Goal: Transaction & Acquisition: Purchase product/service

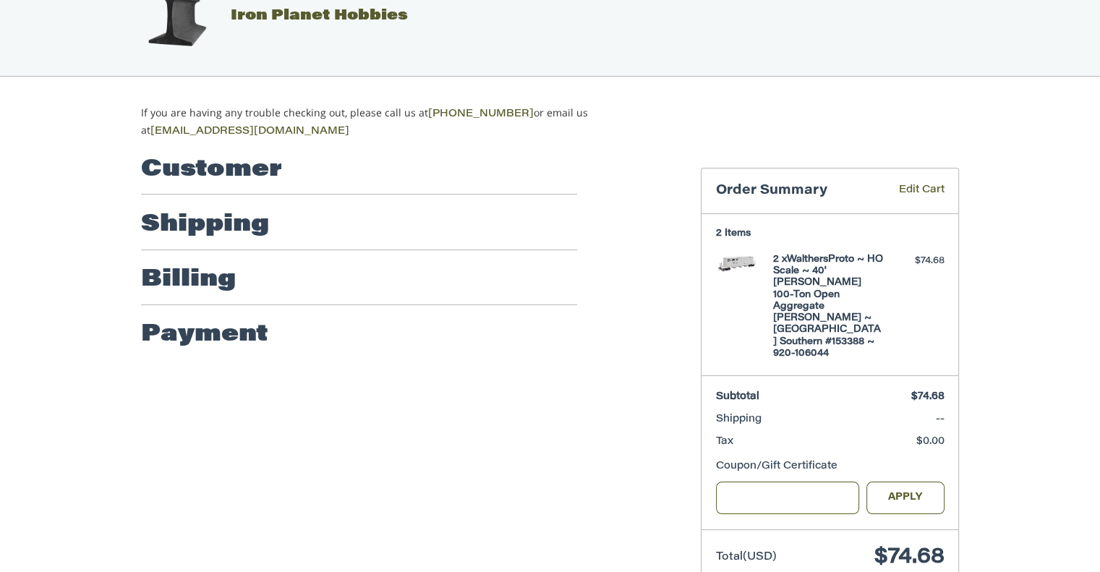
scroll to position [45, 0]
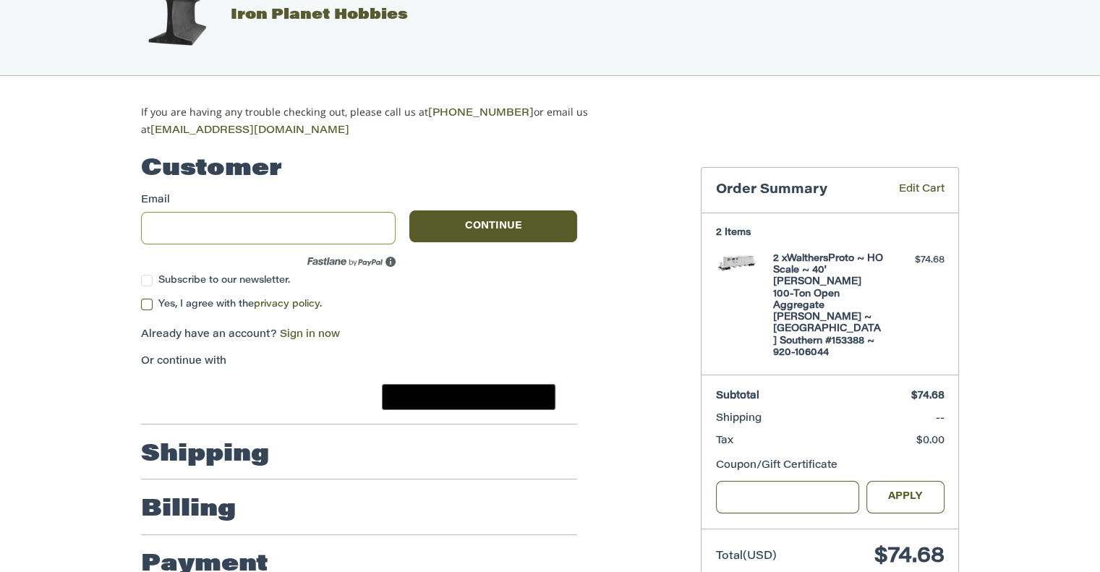
click at [160, 215] on input "Email" at bounding box center [268, 228] width 255 height 33
type input "**********"
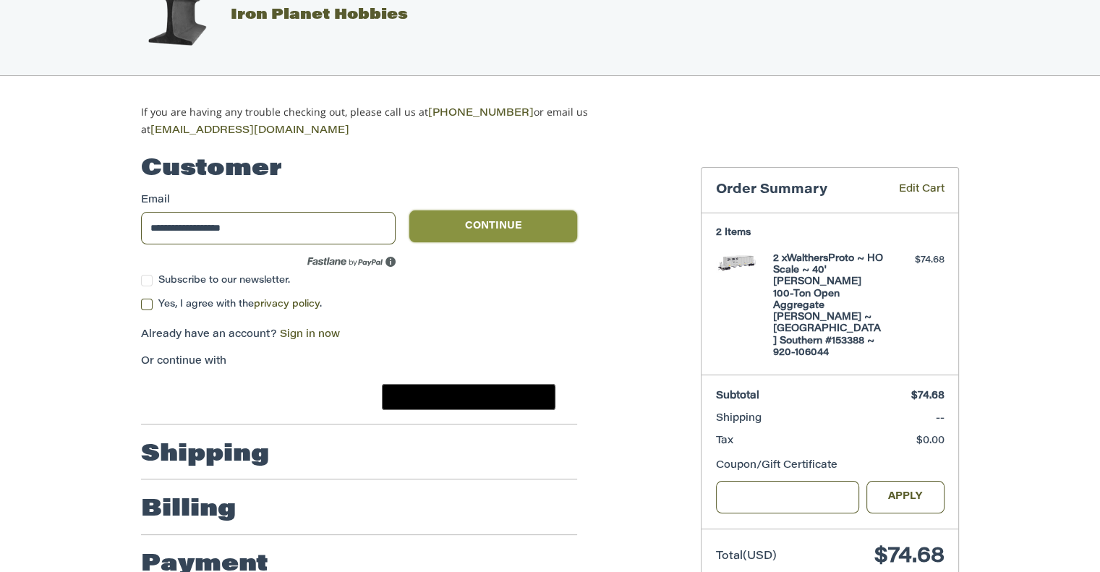
click at [487, 218] on button "Continue" at bounding box center [493, 226] width 168 height 32
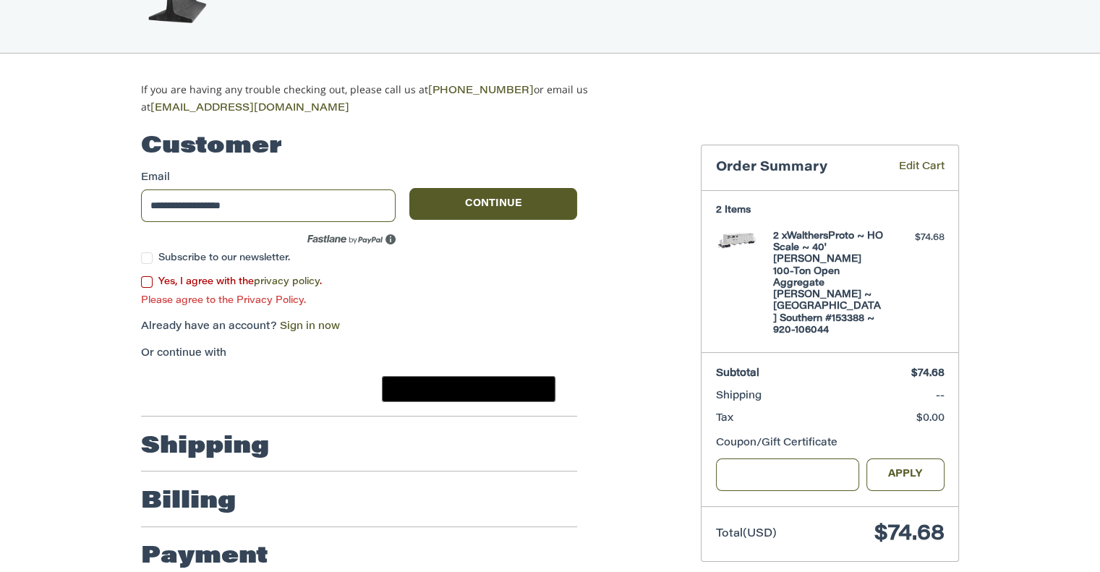
click at [150, 278] on label "Yes, I agree with the privacy policy ." at bounding box center [359, 282] width 436 height 12
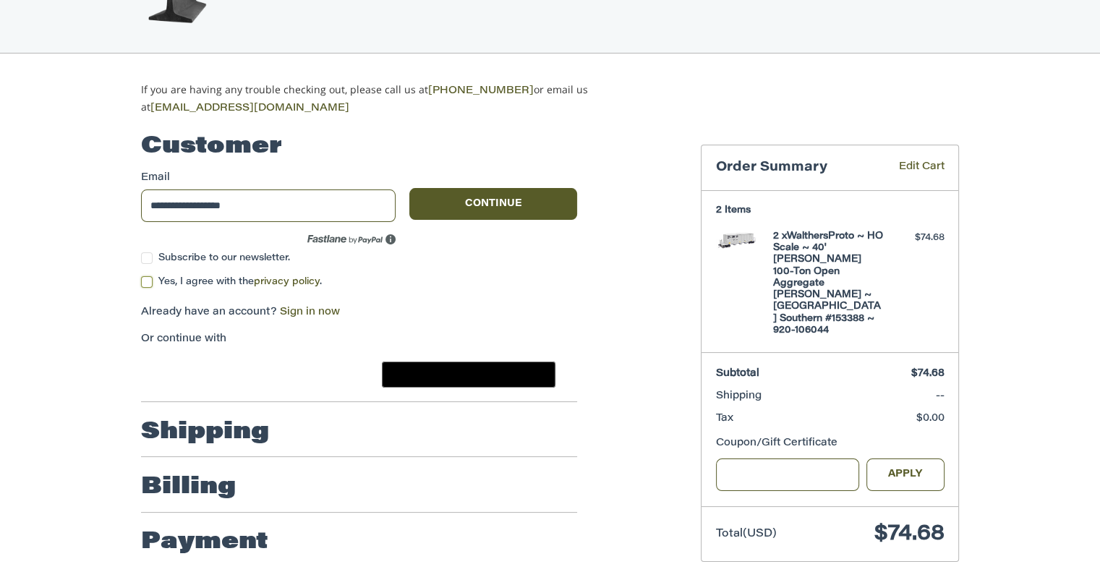
scroll to position [69, 0]
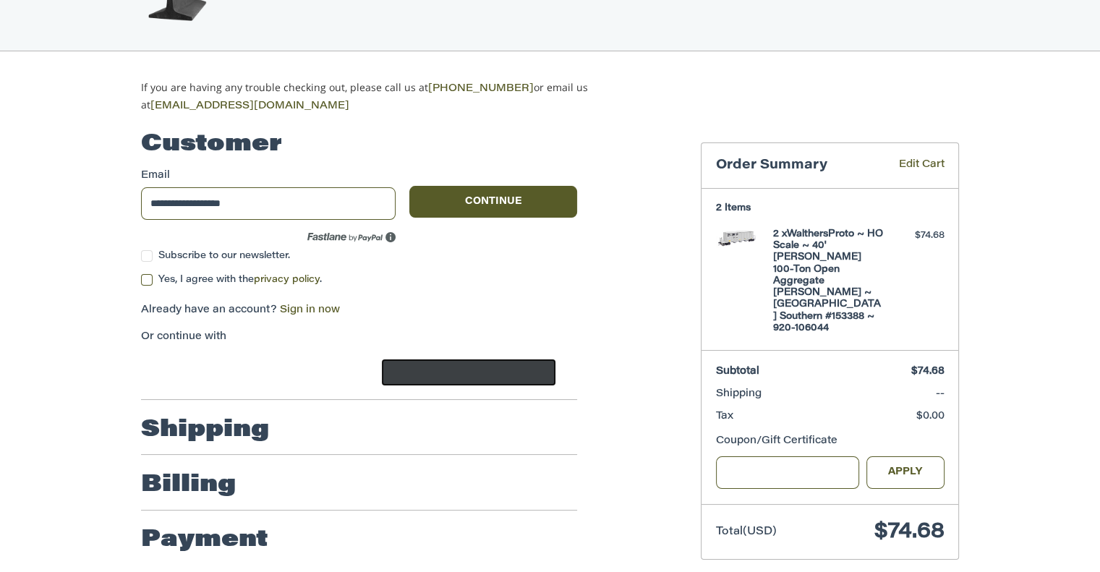
click at [466, 366] on image "Google Pay" at bounding box center [474, 374] width 27 height 21
click at [750, 456] on input "Gift Certificate or Coupon Code" at bounding box center [788, 472] width 144 height 33
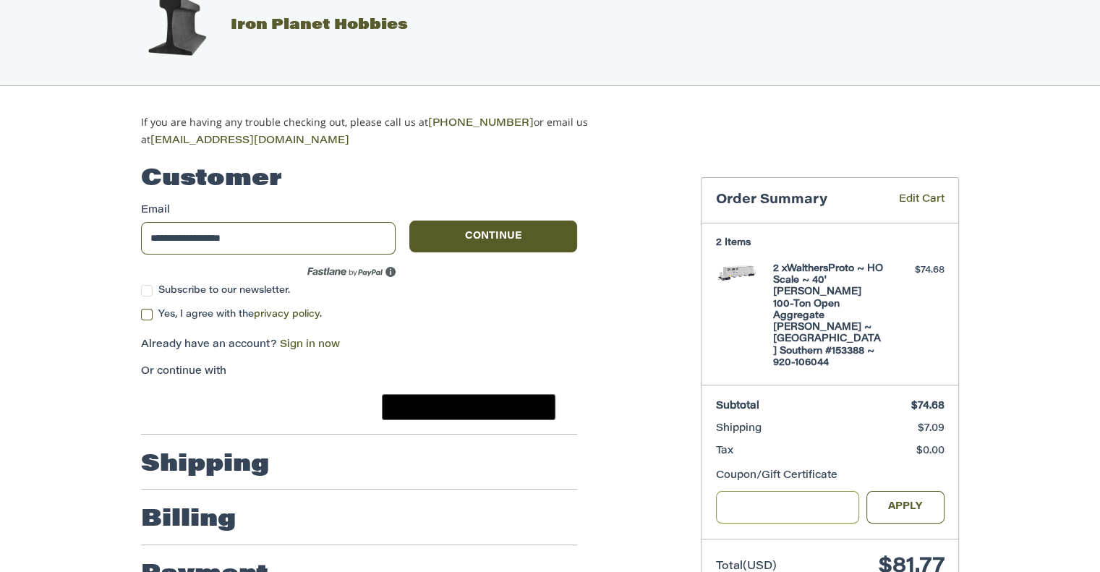
scroll to position [0, 0]
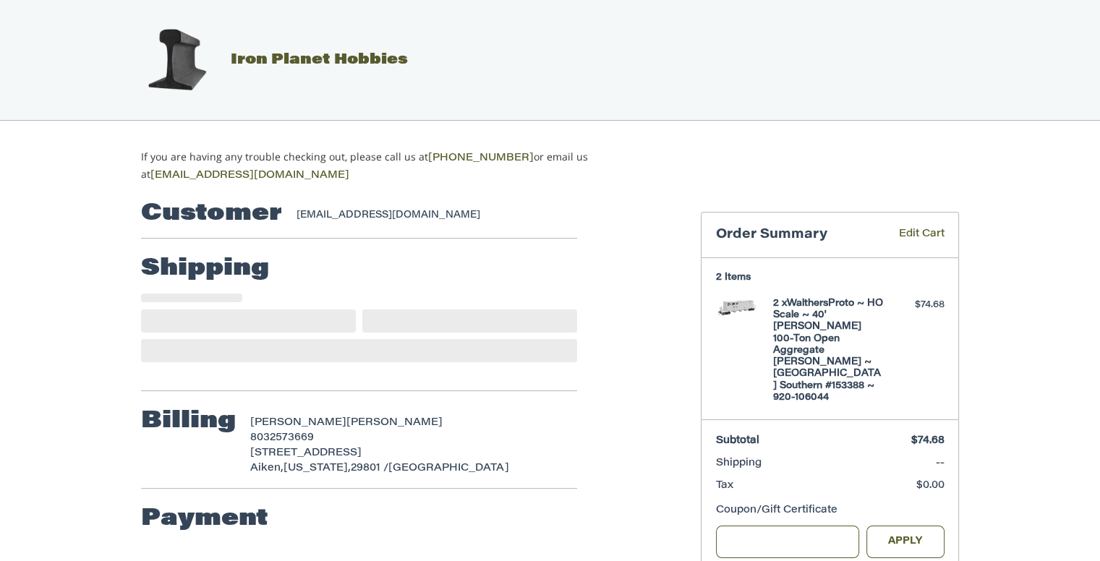
select select "**"
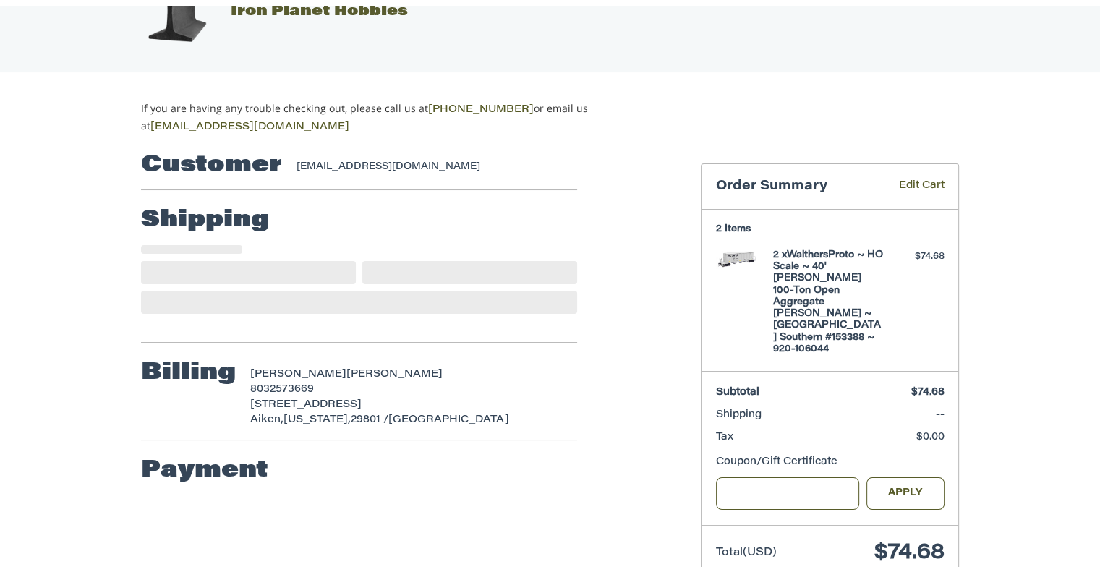
scroll to position [56, 0]
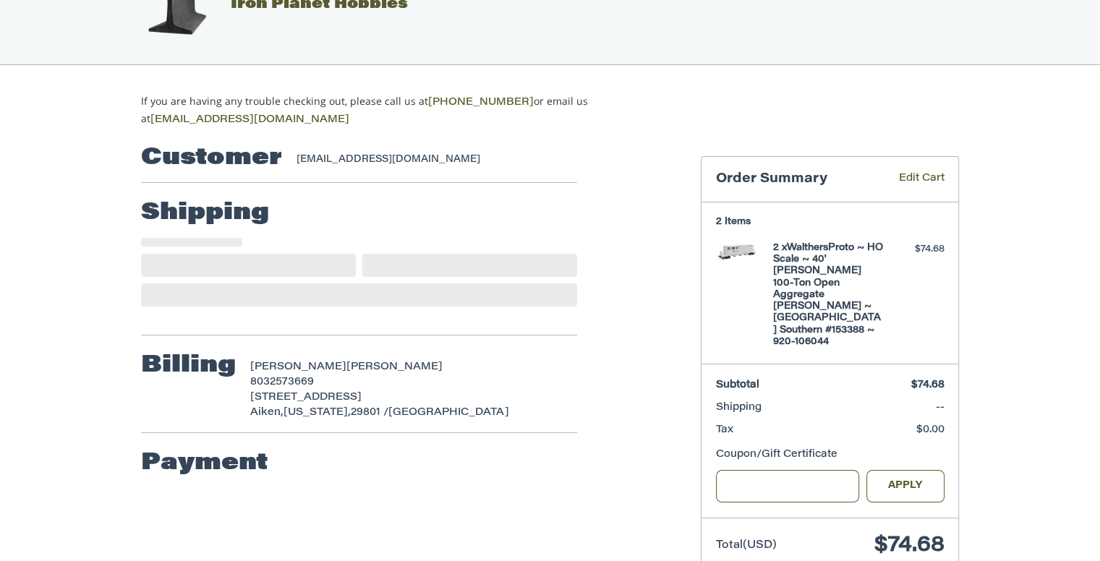
select select "**"
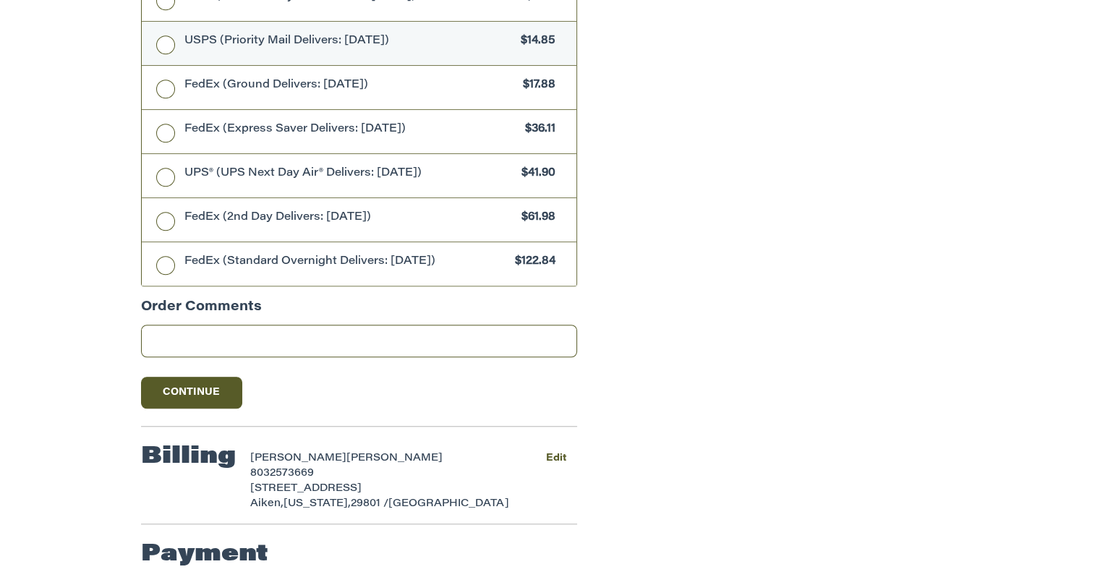
scroll to position [1181, 0]
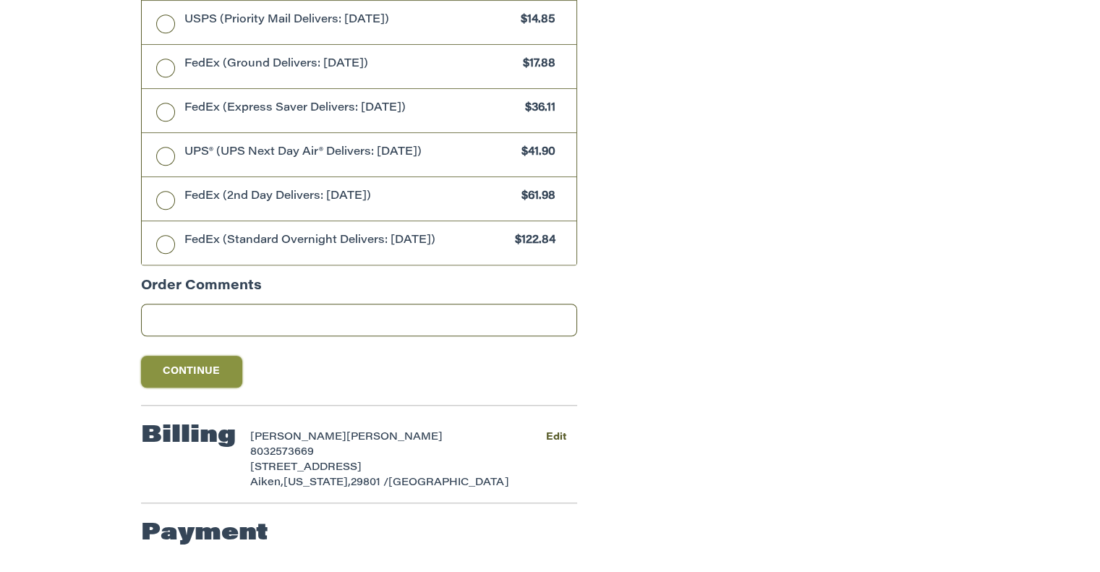
click at [188, 367] on button "Continue" at bounding box center [191, 372] width 101 height 32
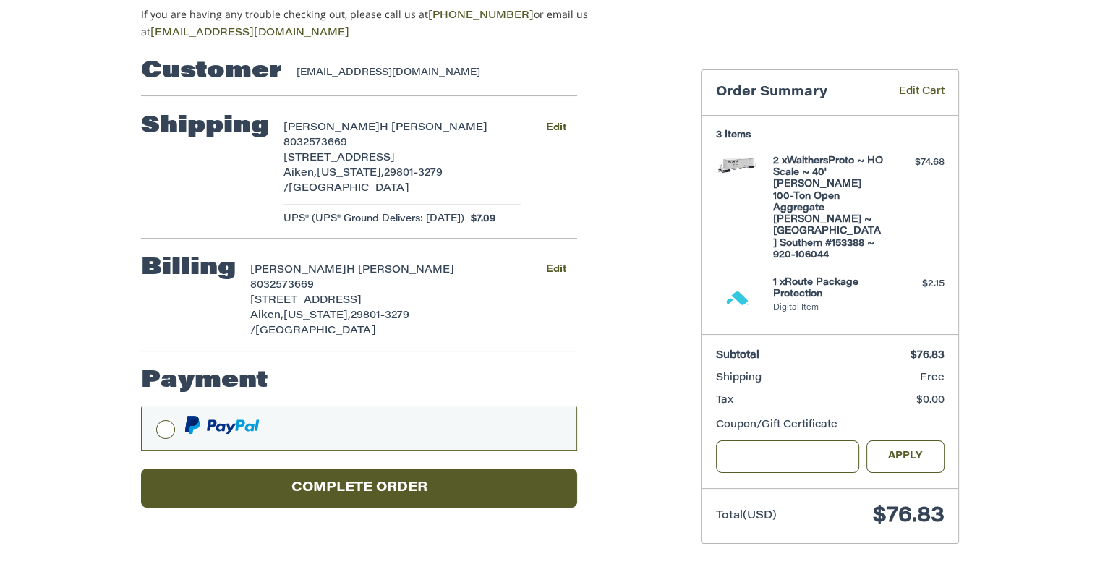
scroll to position [102, 0]
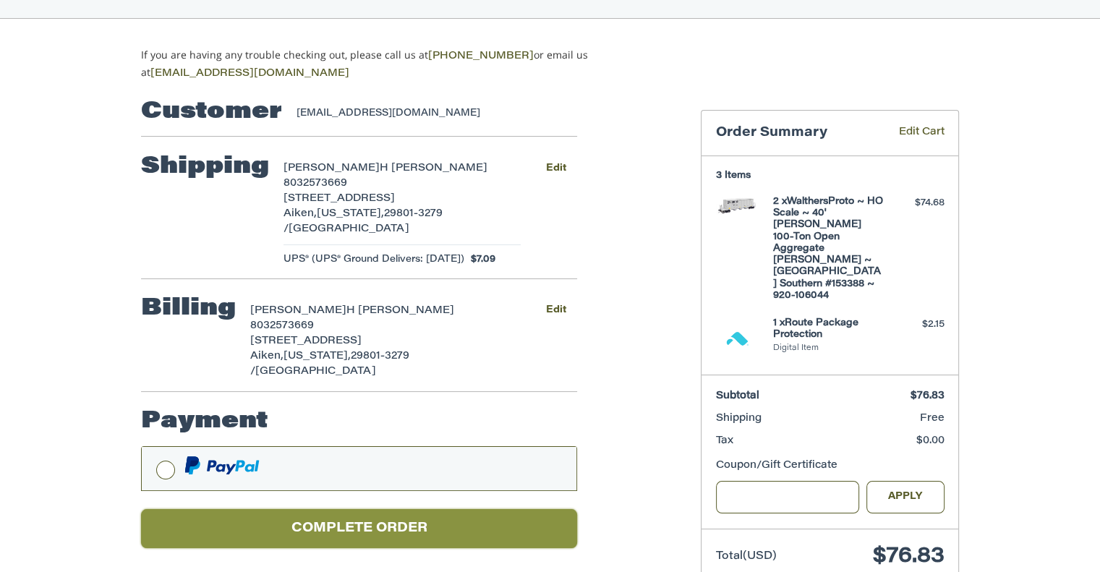
click at [359, 509] on button "Complete order" at bounding box center [359, 529] width 436 height 40
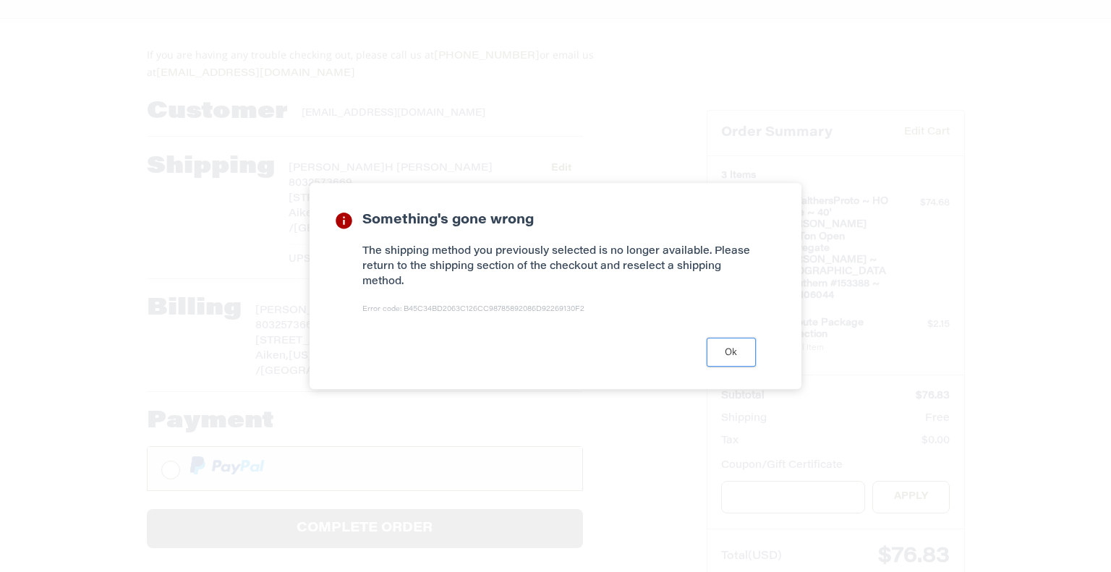
click at [739, 348] on button "Ok" at bounding box center [730, 352] width 49 height 28
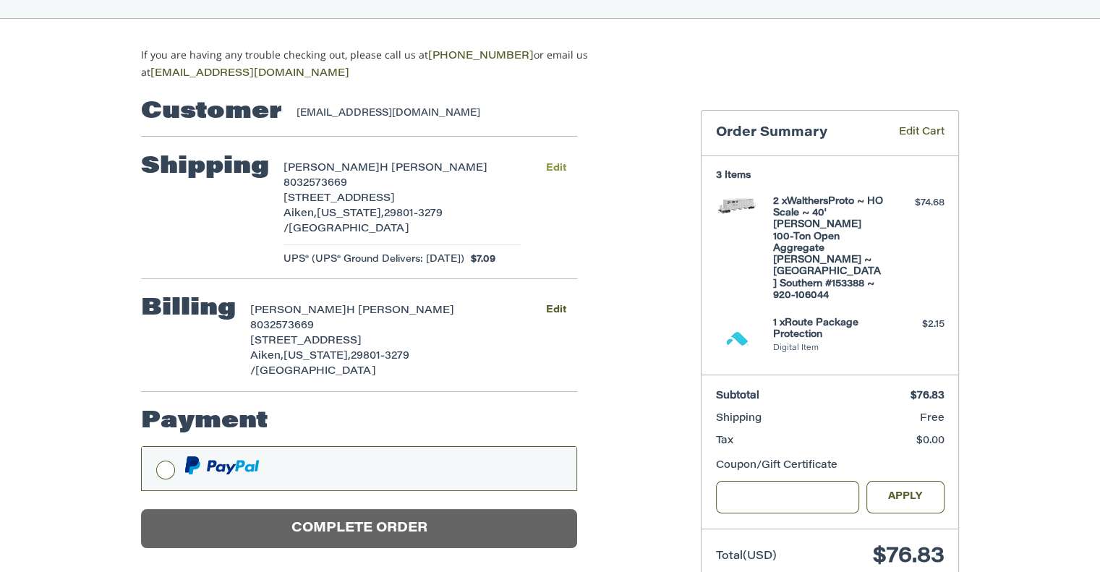
click at [555, 161] on button "Edit" at bounding box center [555, 168] width 43 height 21
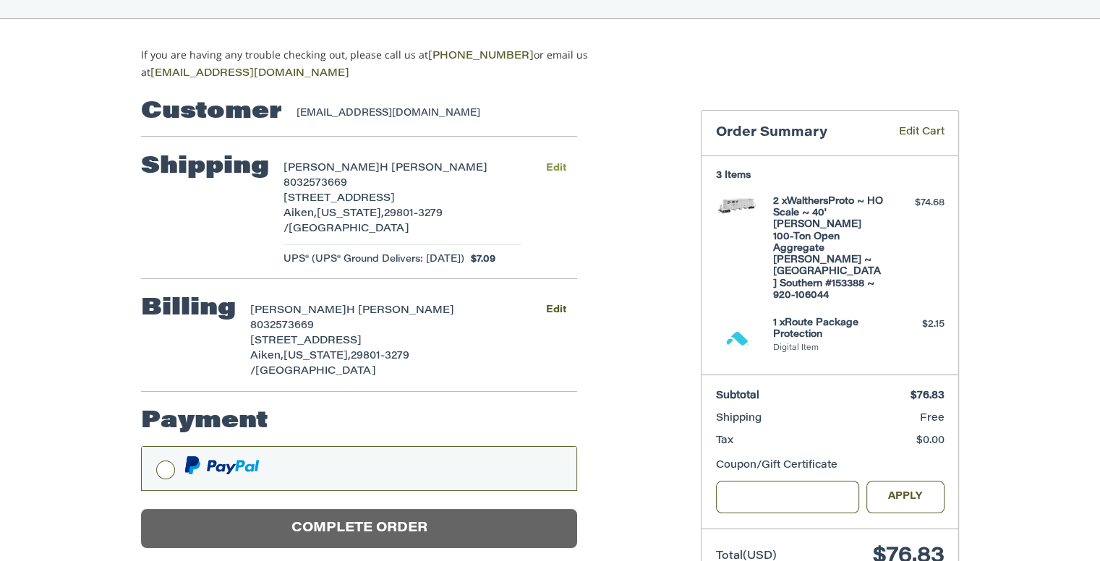
select select "**"
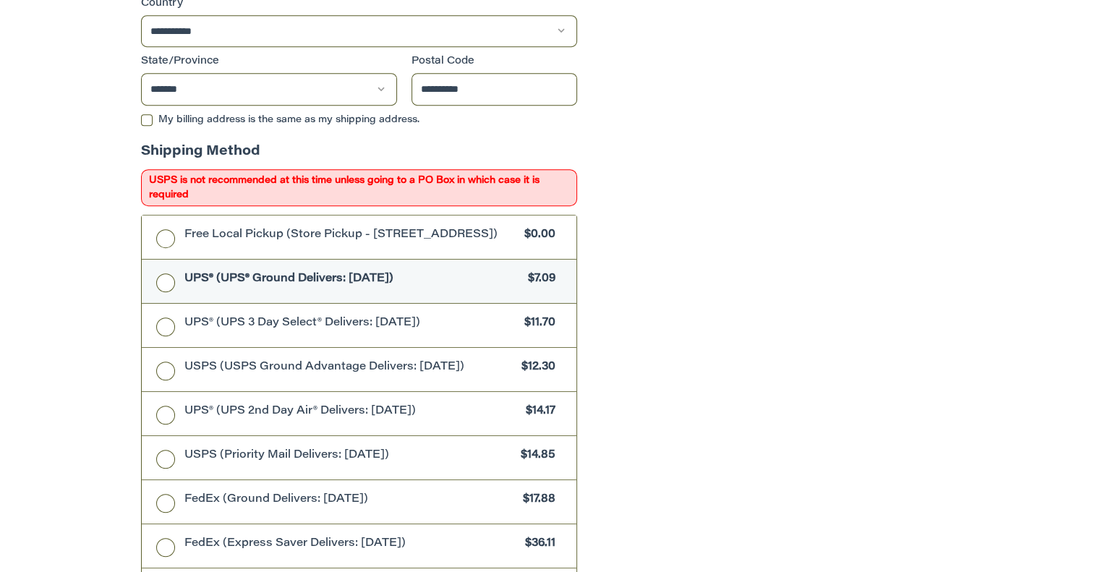
scroll to position [740, 0]
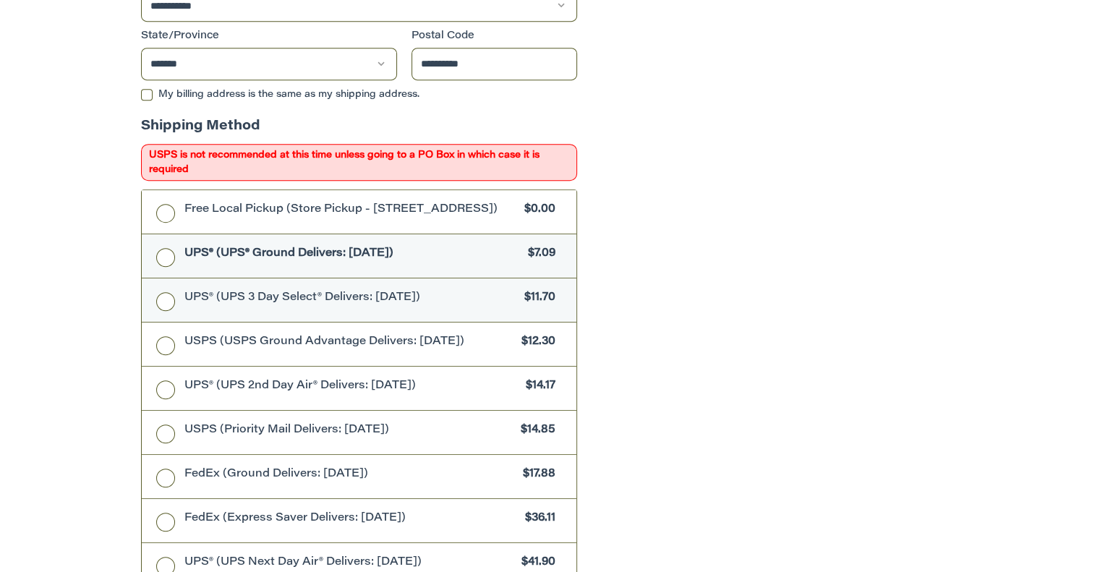
click at [170, 305] on label "UPS® (UPS 3 Day Select® Delivers: [DATE]) $11.70" at bounding box center [359, 299] width 435 height 43
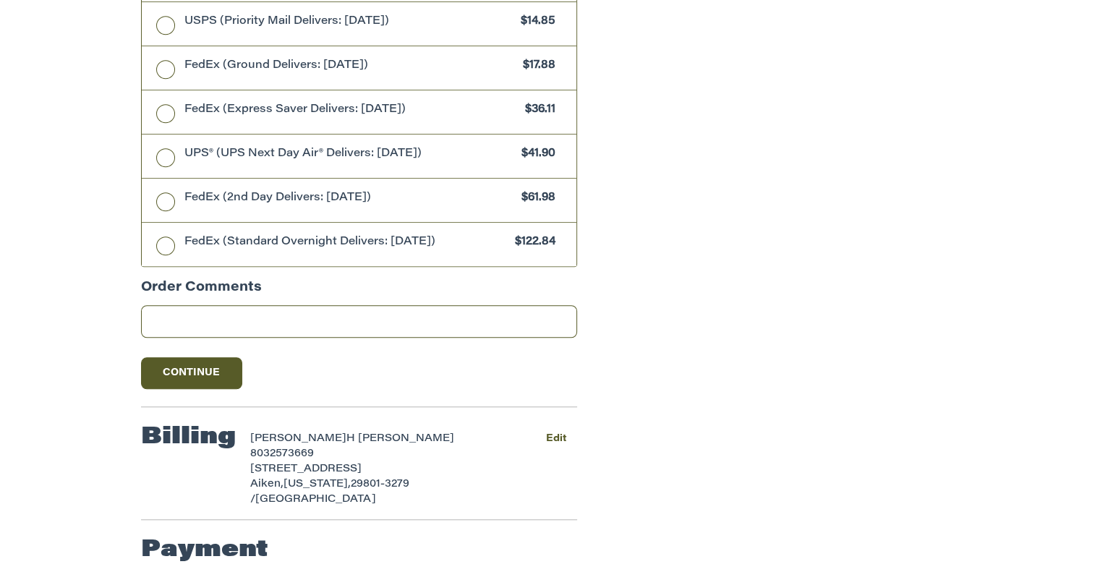
scroll to position [1151, 0]
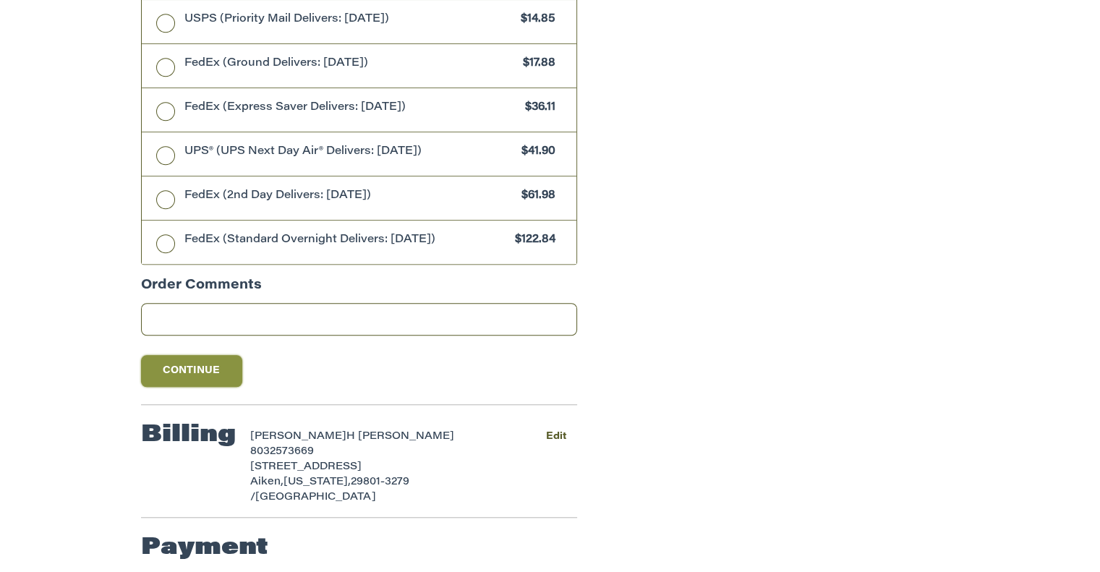
click at [181, 370] on button "Continue" at bounding box center [191, 371] width 101 height 32
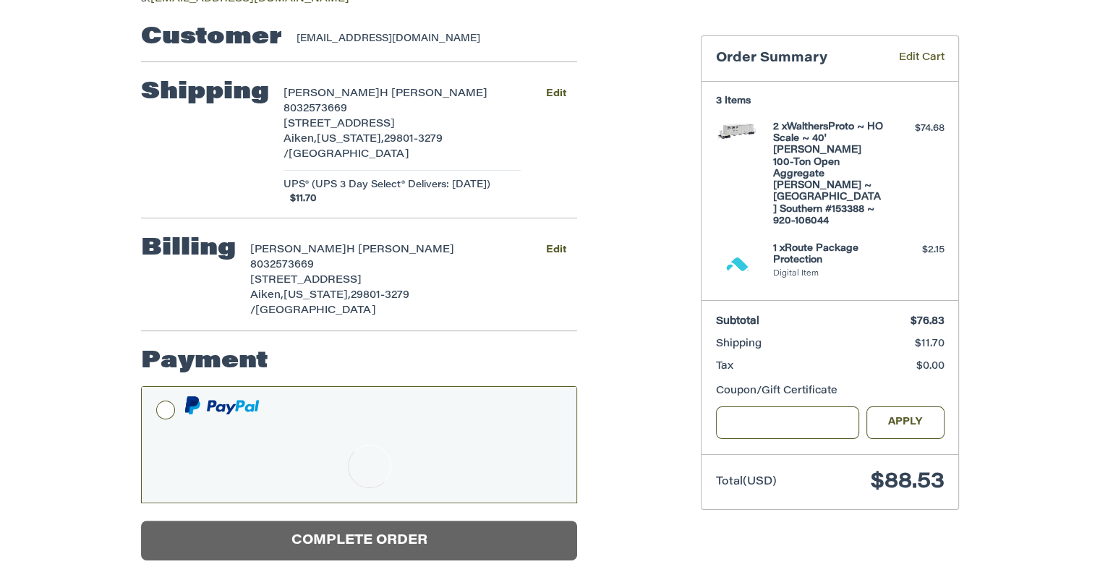
scroll to position [104, 0]
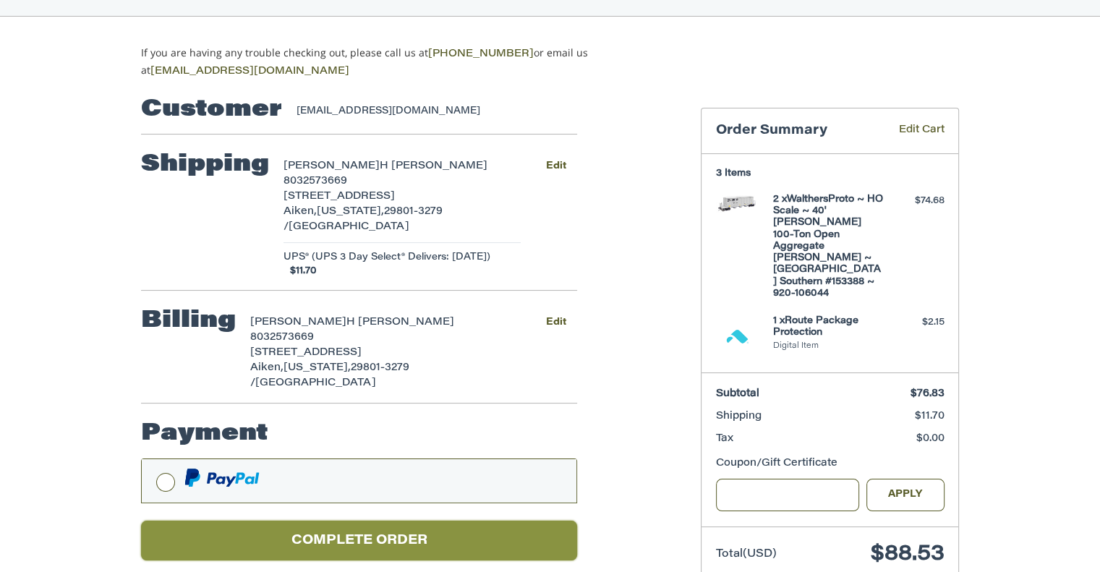
click at [361, 521] on button "Complete order" at bounding box center [359, 541] width 436 height 40
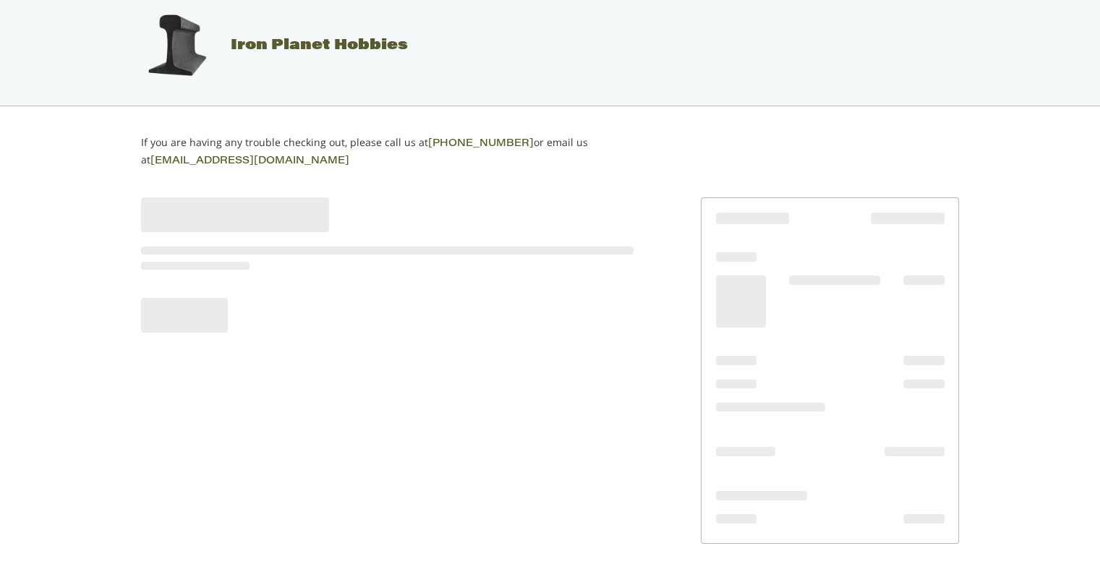
scroll to position [9, 0]
